Goal: Task Accomplishment & Management: Manage account settings

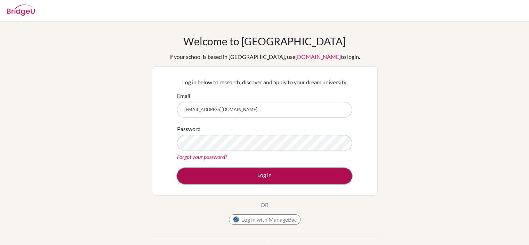
click at [262, 180] on button "Log in" at bounding box center [264, 176] width 175 height 16
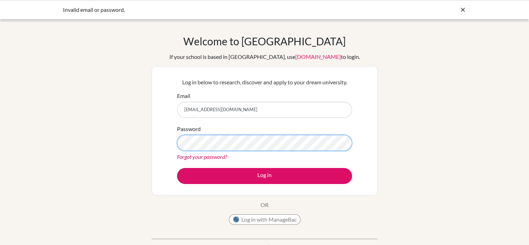
click at [177, 168] on button "Log in" at bounding box center [264, 176] width 175 height 16
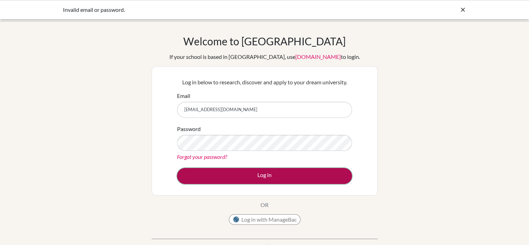
click at [231, 171] on button "Log in" at bounding box center [264, 176] width 175 height 16
click at [268, 179] on button "Log in" at bounding box center [264, 176] width 175 height 16
click at [255, 169] on button "Log in" at bounding box center [264, 176] width 175 height 16
click at [244, 168] on button "Log in" at bounding box center [264, 176] width 175 height 16
click at [301, 175] on button "Log in" at bounding box center [264, 176] width 175 height 16
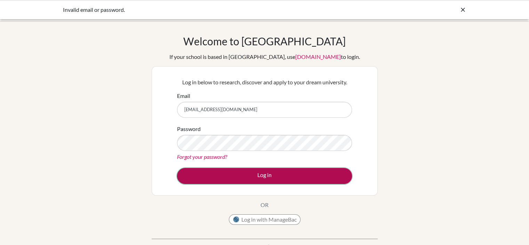
click at [247, 174] on button "Log in" at bounding box center [264, 176] width 175 height 16
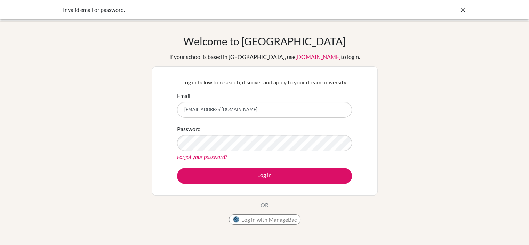
click at [219, 156] on link "Forgot your password?" at bounding box center [202, 156] width 50 height 7
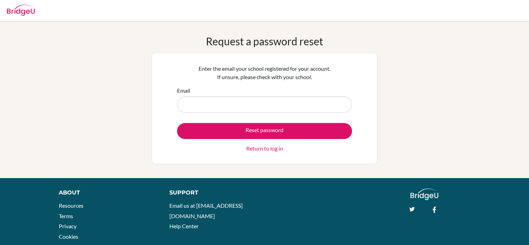
click at [252, 109] on input "Email" at bounding box center [264, 104] width 175 height 16
type input "[EMAIL_ADDRESS][DOMAIN_NAME]"
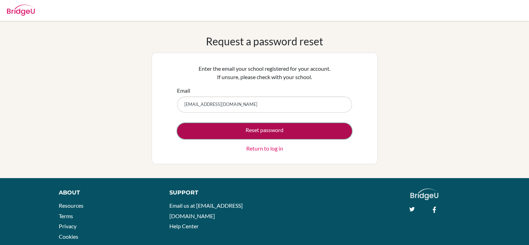
click at [260, 128] on button "Reset password" at bounding box center [264, 131] width 175 height 16
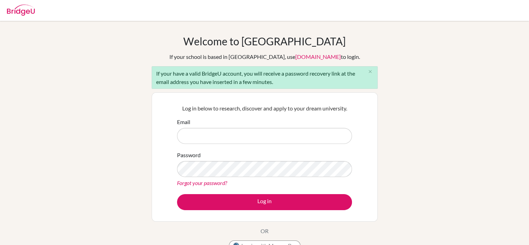
click at [280, 136] on input "Email" at bounding box center [264, 136] width 175 height 16
click at [280, 117] on div "Log in below to research, discover and apply to your dream university. Email Pa…" at bounding box center [265, 157] width 184 height 114
click at [259, 139] on input "Email" at bounding box center [264, 136] width 175 height 16
type input "[EMAIL_ADDRESS][DOMAIN_NAME]"
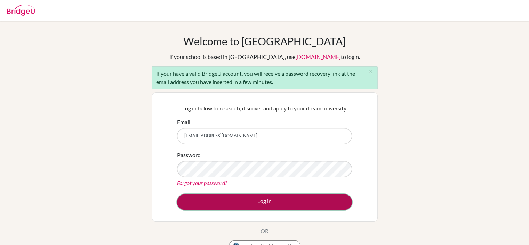
click at [297, 200] on button "Log in" at bounding box center [264, 202] width 175 height 16
